Goal: Book appointment/travel/reservation

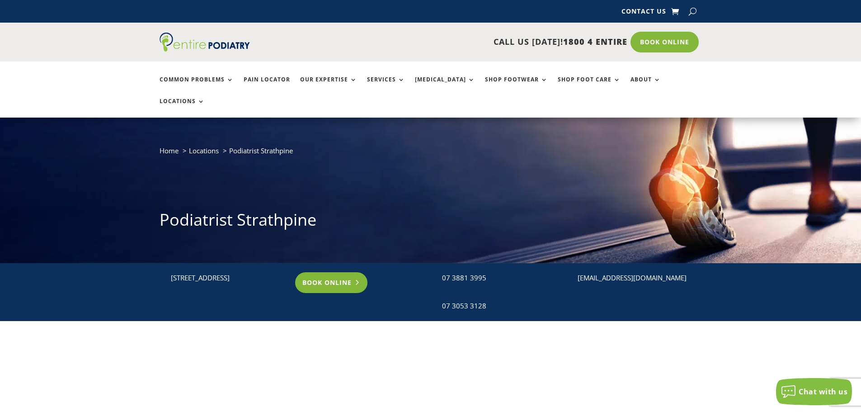
click at [332, 272] on link "Book Online" at bounding box center [331, 282] width 73 height 21
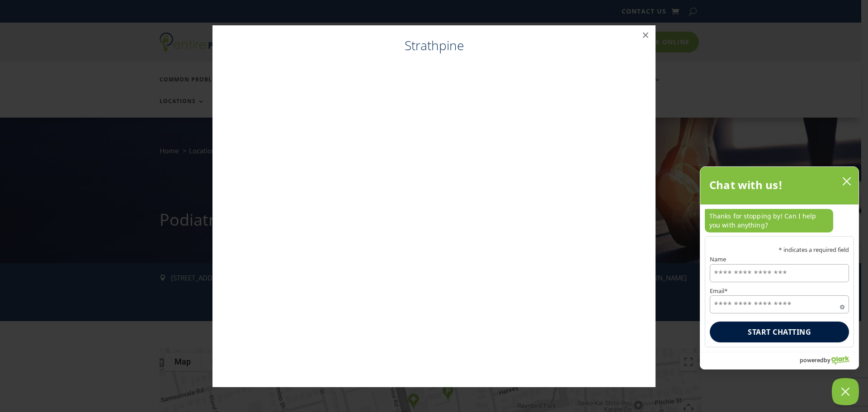
click at [327, 9] on div "Strathpine ×" at bounding box center [434, 206] width 868 height 412
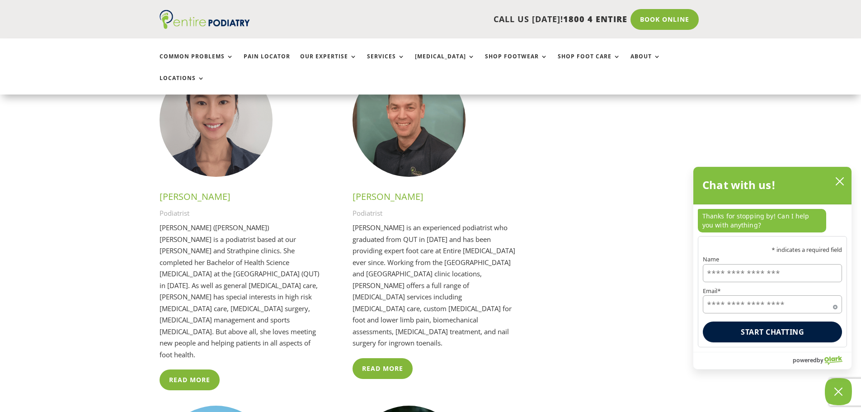
scroll to position [1591, 0]
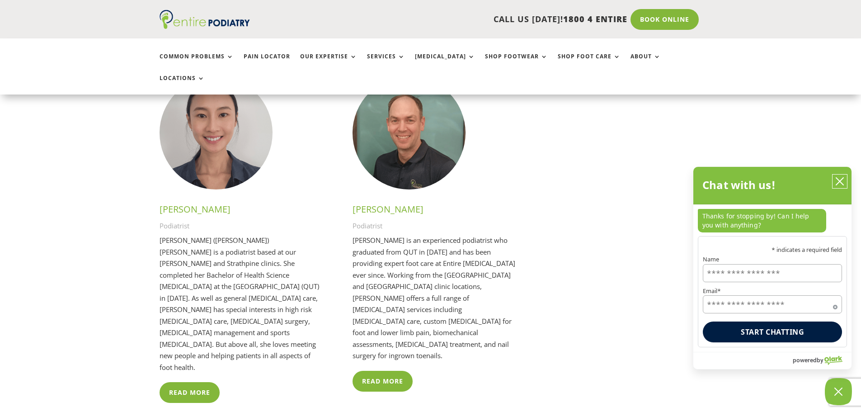
click at [838, 181] on icon "close chatbox" at bounding box center [839, 181] width 7 height 7
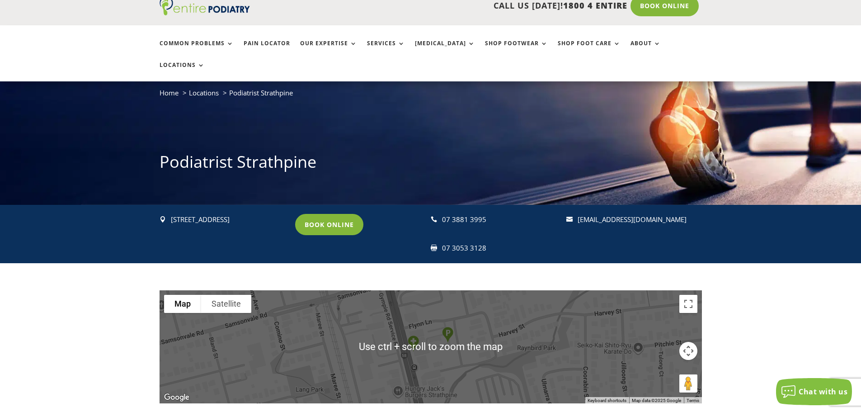
scroll to position [0, 0]
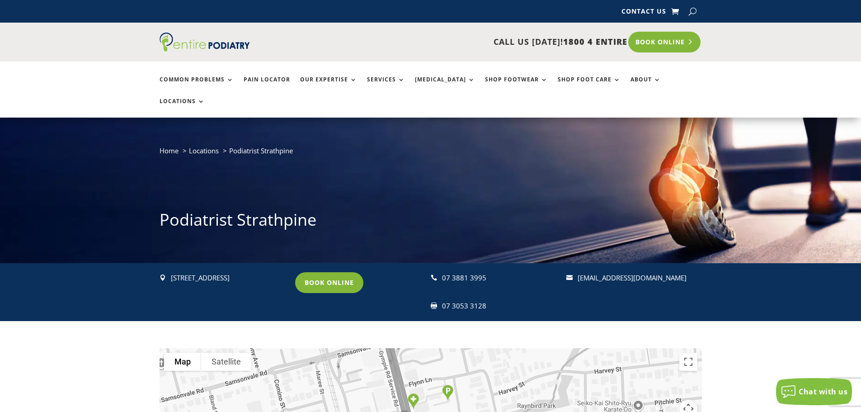
click at [660, 41] on link "Book Online" at bounding box center [664, 42] width 73 height 21
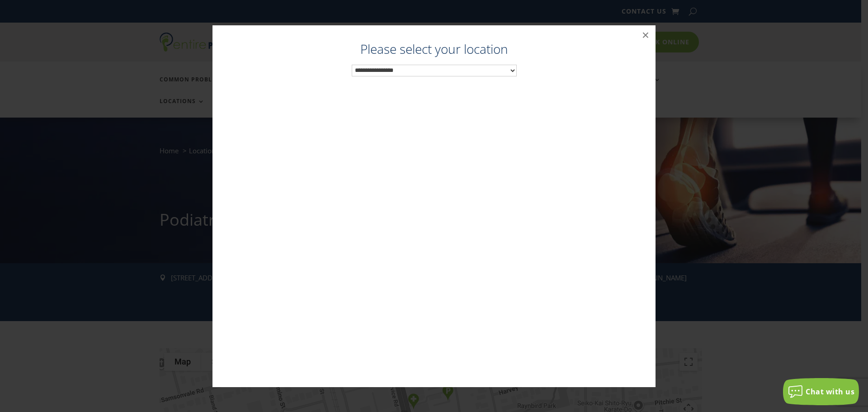
click at [513, 70] on select "**********" at bounding box center [434, 71] width 165 height 12
click at [648, 32] on button "×" at bounding box center [645, 35] width 20 height 20
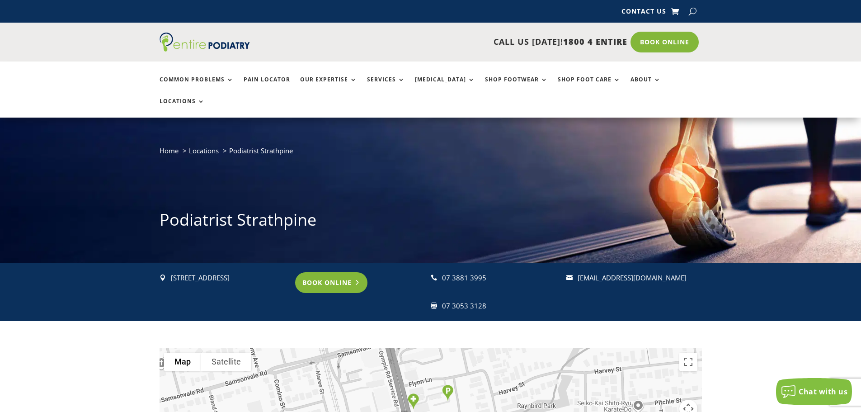
click at [331, 272] on link "Book Online" at bounding box center [331, 282] width 73 height 21
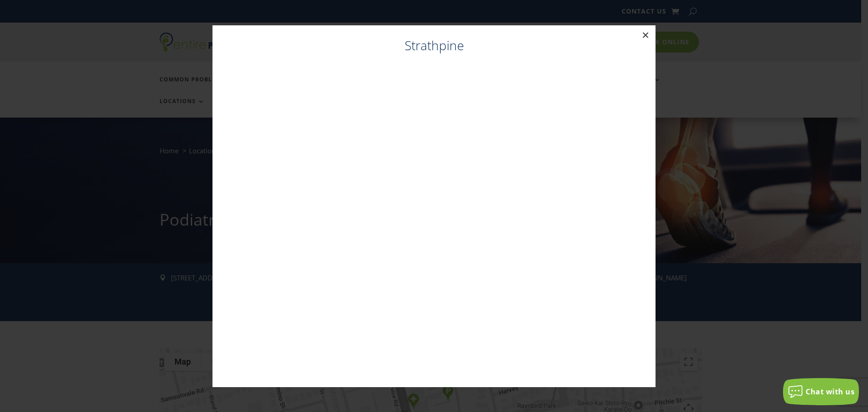
click at [644, 33] on button "×" at bounding box center [645, 35] width 20 height 20
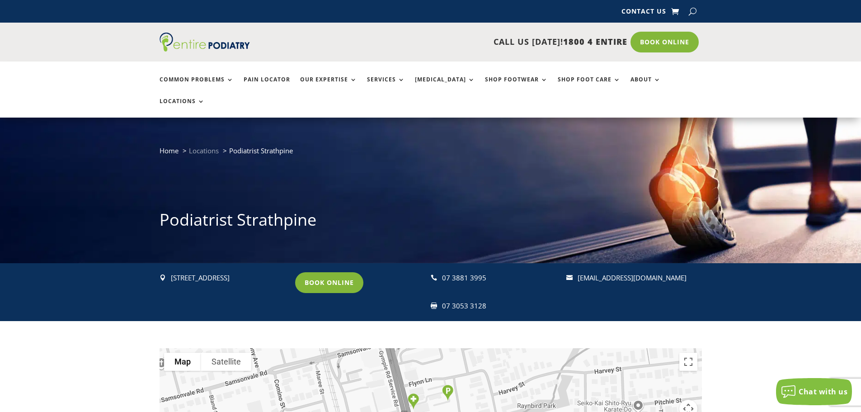
click at [206, 146] on span "Locations" at bounding box center [204, 150] width 30 height 9
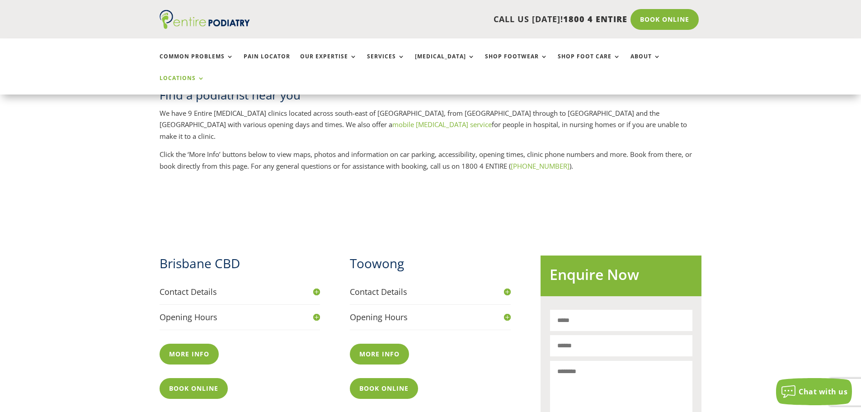
scroll to position [217, 0]
click at [505, 311] on h4 "Opening Hours" at bounding box center [430, 316] width 161 height 11
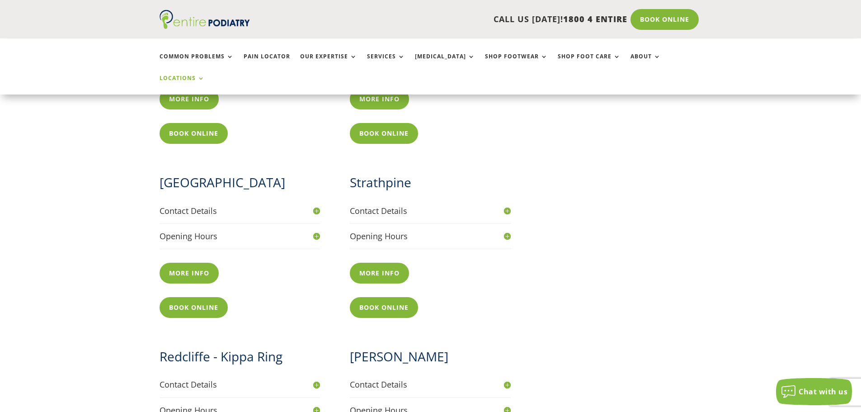
scroll to position [795, 0]
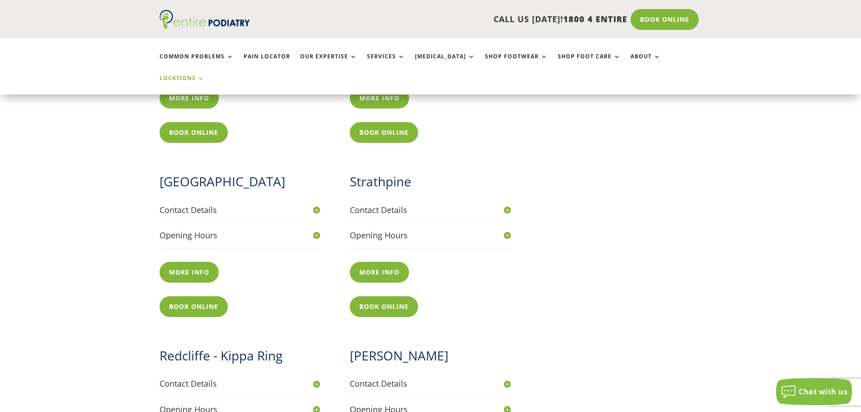
click at [508, 230] on h4 "Opening Hours" at bounding box center [430, 235] width 161 height 11
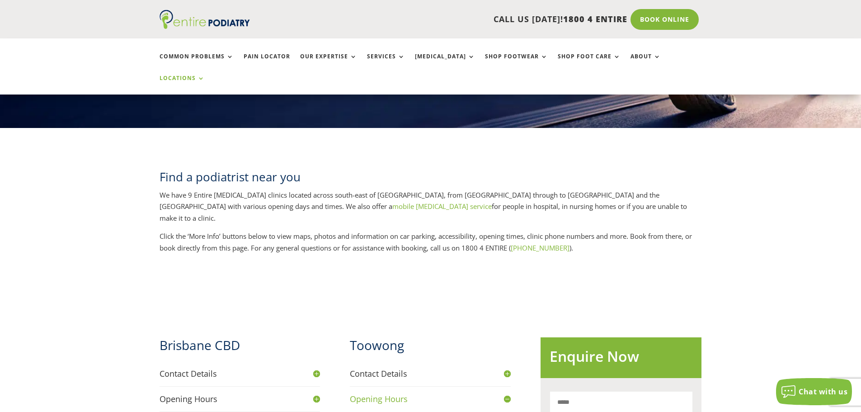
scroll to position [108, 0]
